Goal: Navigation & Orientation: Find specific page/section

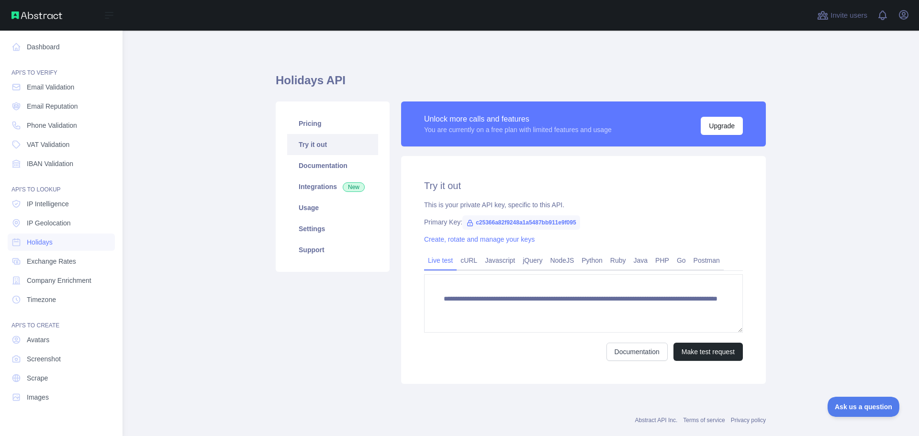
click at [37, 18] on img at bounding box center [36, 15] width 51 height 8
click at [37, 14] on img at bounding box center [36, 15] width 51 height 8
click at [57, 223] on span "IP Geolocation" at bounding box center [49, 223] width 44 height 10
click at [71, 208] on link "IP Intelligence" at bounding box center [61, 203] width 107 height 17
click at [53, 49] on link "Dashboard" at bounding box center [61, 46] width 107 height 17
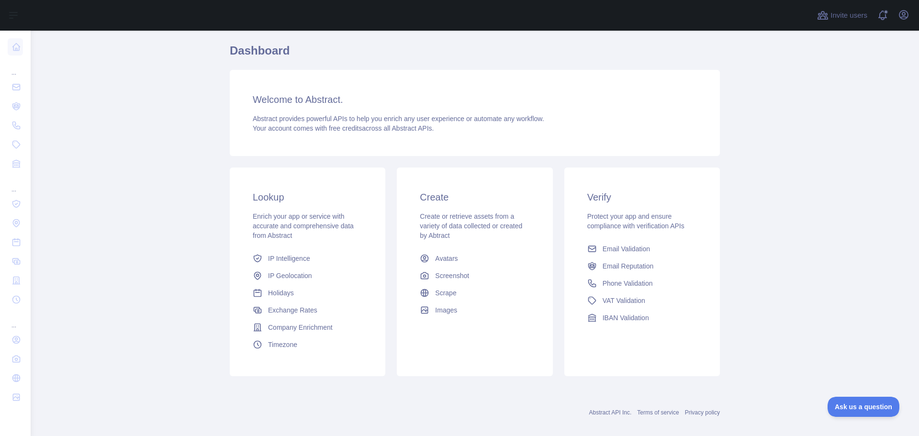
scroll to position [41, 0]
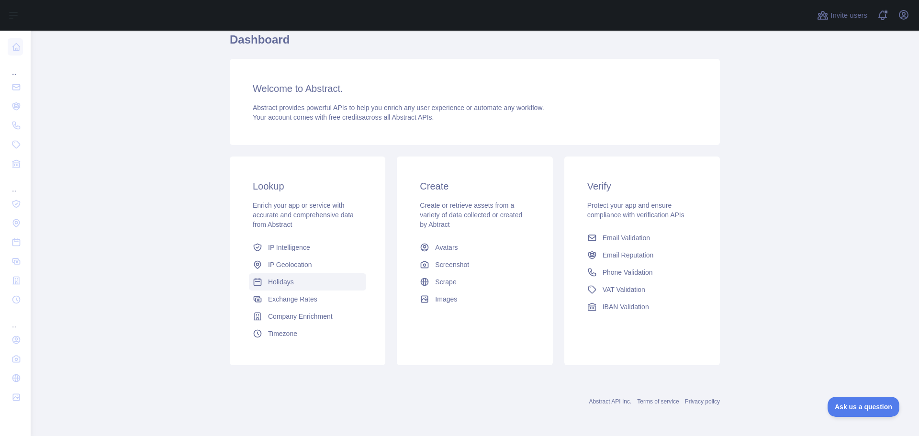
click at [300, 285] on link "Holidays" at bounding box center [307, 281] width 117 height 17
